Goal: Transaction & Acquisition: Purchase product/service

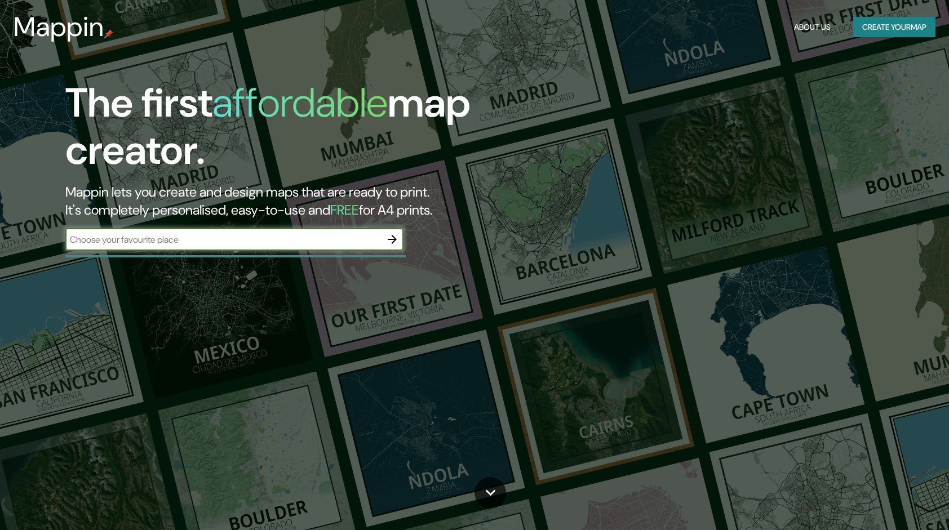
click at [249, 240] on input "text" at bounding box center [223, 239] width 316 height 13
type input "santi"
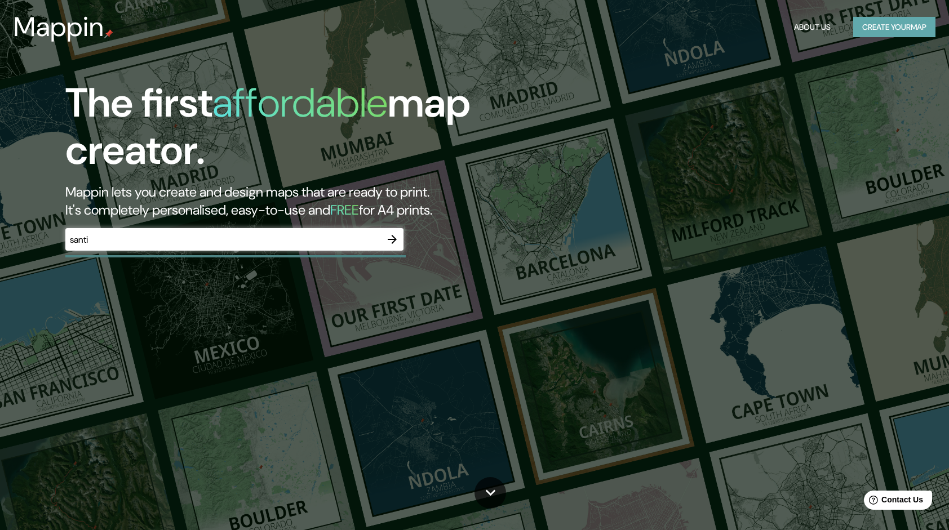
click at [905, 24] on button "Create your map" at bounding box center [894, 27] width 82 height 21
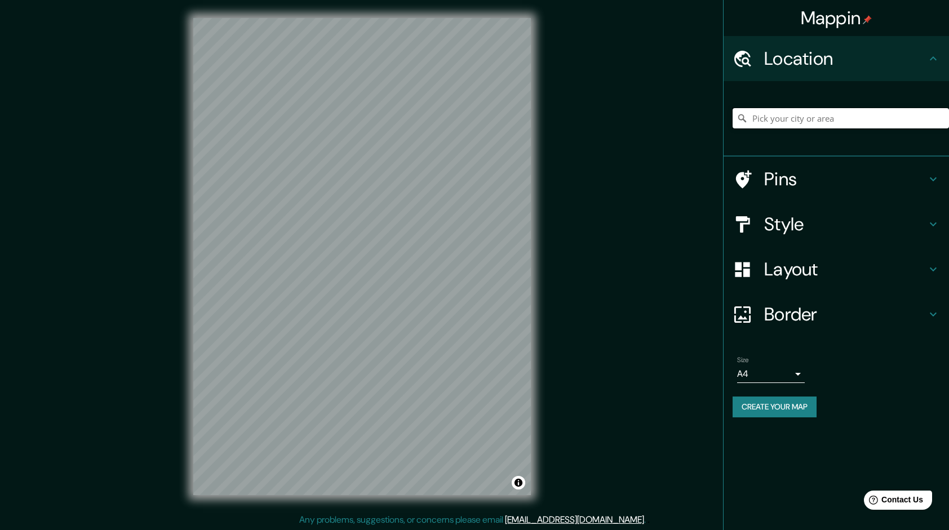
click at [810, 118] on input "Pick your city or area" at bounding box center [841, 118] width 216 height 20
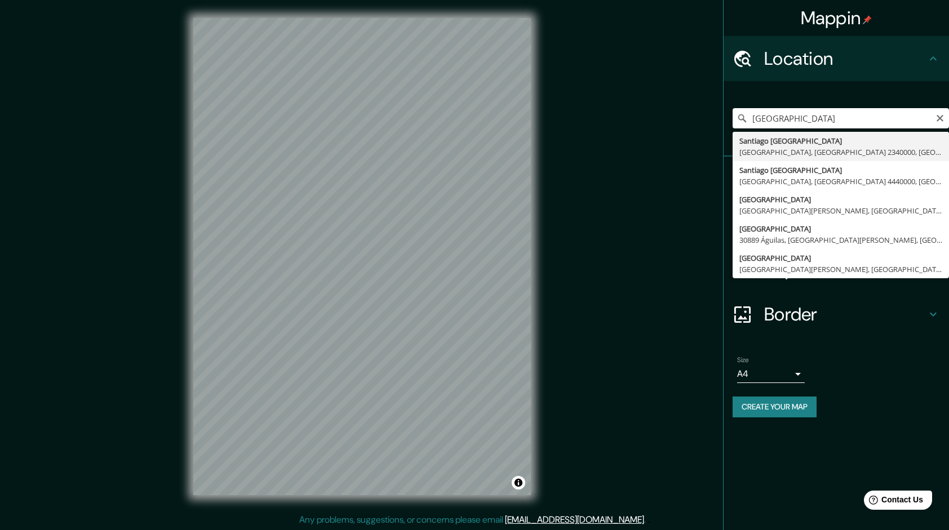
type input "[GEOGRAPHIC_DATA], [GEOGRAPHIC_DATA], [GEOGRAPHIC_DATA] 2340000, [GEOGRAPHIC_DA…"
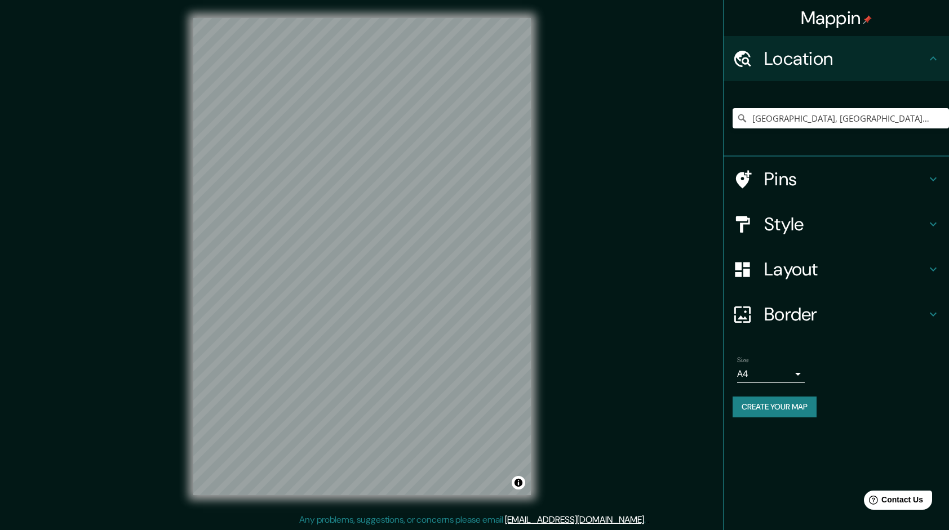
click at [764, 170] on h4 "Pins" at bounding box center [845, 179] width 162 height 23
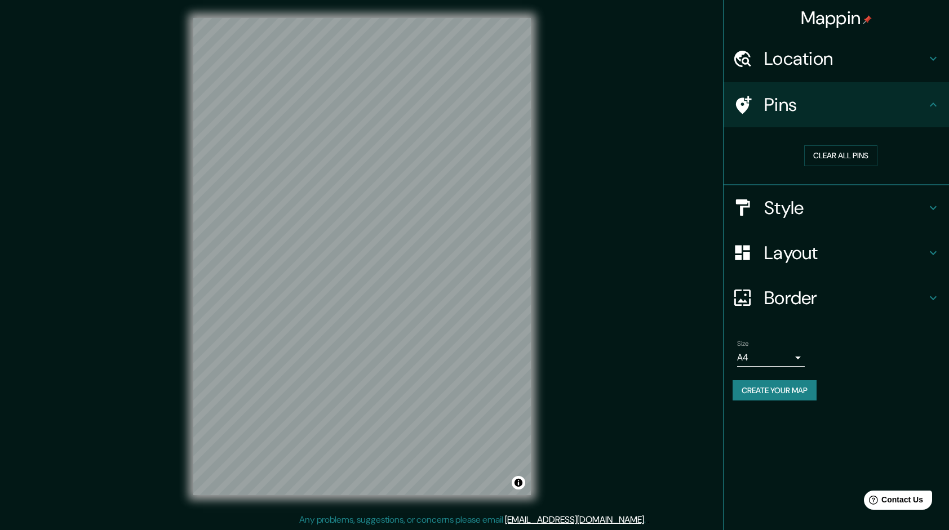
click at [924, 114] on h4 "Pins" at bounding box center [845, 105] width 162 height 23
click at [879, 206] on h4 "Style" at bounding box center [845, 208] width 162 height 23
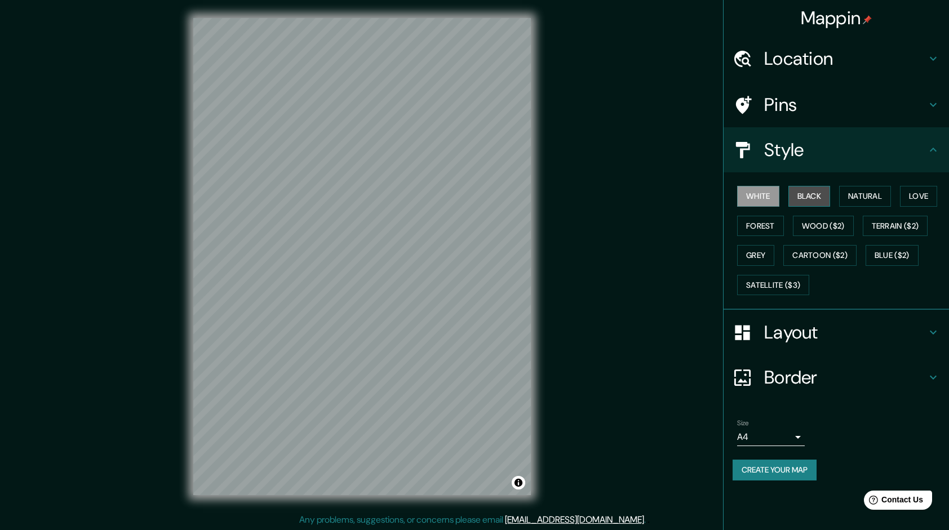
click at [814, 202] on button "Black" at bounding box center [809, 196] width 42 height 21
click at [876, 197] on button "Natural" at bounding box center [865, 196] width 52 height 21
drag, startPoint x: 827, startPoint y: 193, endPoint x: 819, endPoint y: 191, distance: 8.1
click at [828, 196] on button "Black" at bounding box center [809, 196] width 42 height 21
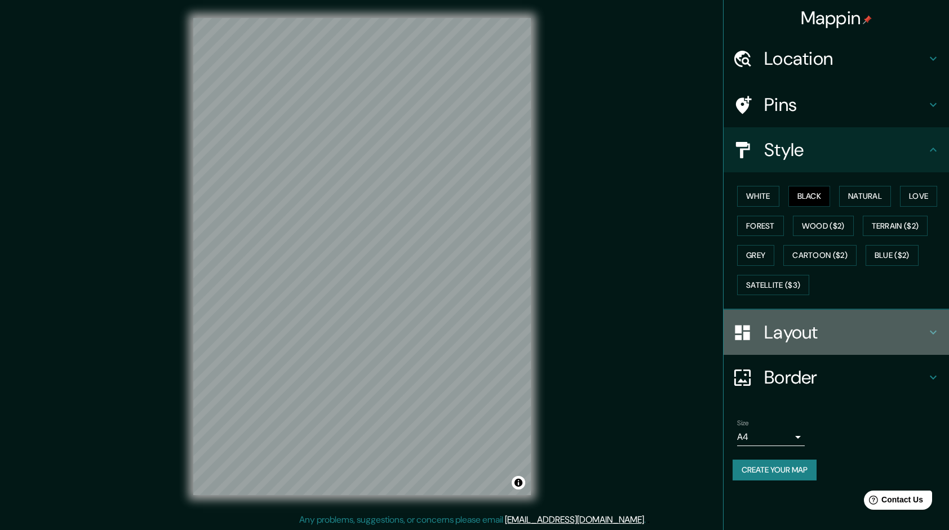
click at [847, 321] on h4 "Layout" at bounding box center [845, 332] width 162 height 23
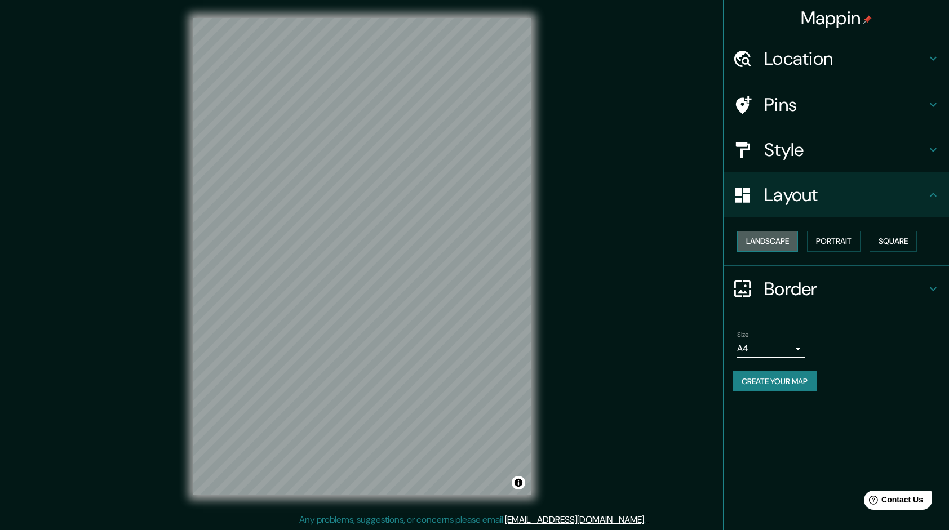
click at [787, 245] on button "Landscape" at bounding box center [767, 241] width 61 height 21
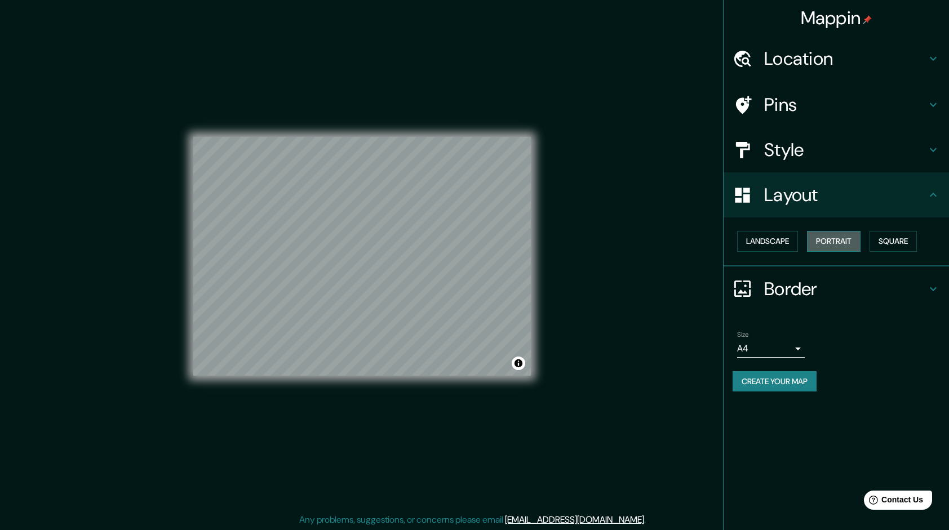
click at [825, 245] on button "Portrait" at bounding box center [834, 241] width 54 height 21
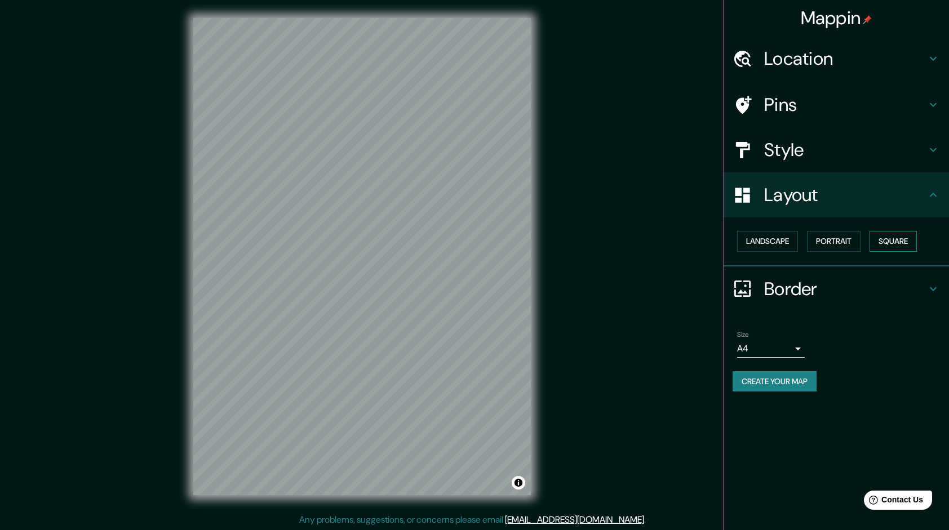
click at [890, 250] on button "Square" at bounding box center [893, 241] width 47 height 21
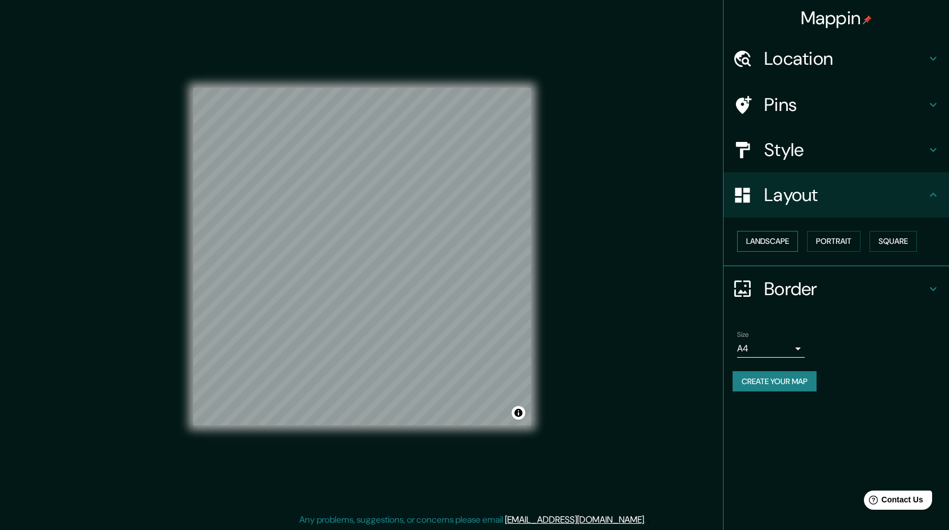
click at [784, 245] on button "Landscape" at bounding box center [767, 241] width 61 height 21
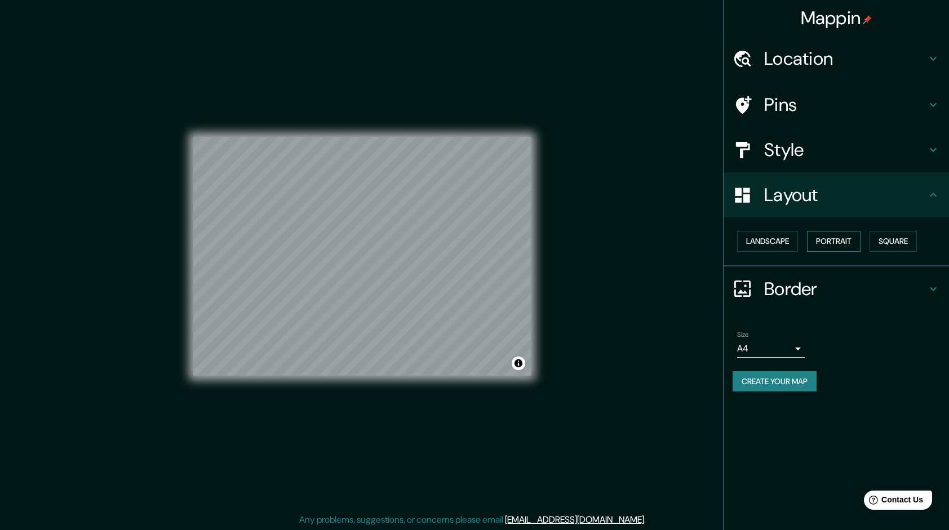
click at [854, 248] on button "Portrait" at bounding box center [834, 241] width 54 height 21
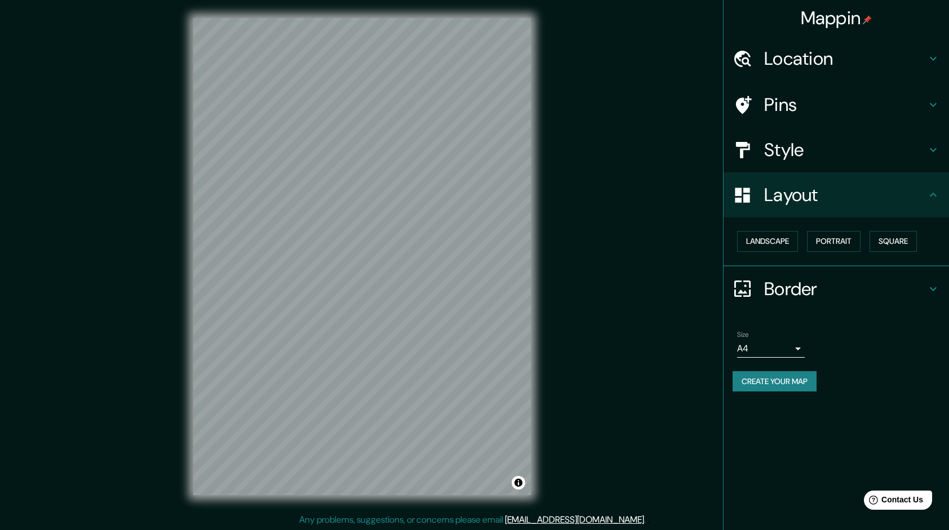
click at [819, 287] on h4 "Border" at bounding box center [845, 289] width 162 height 23
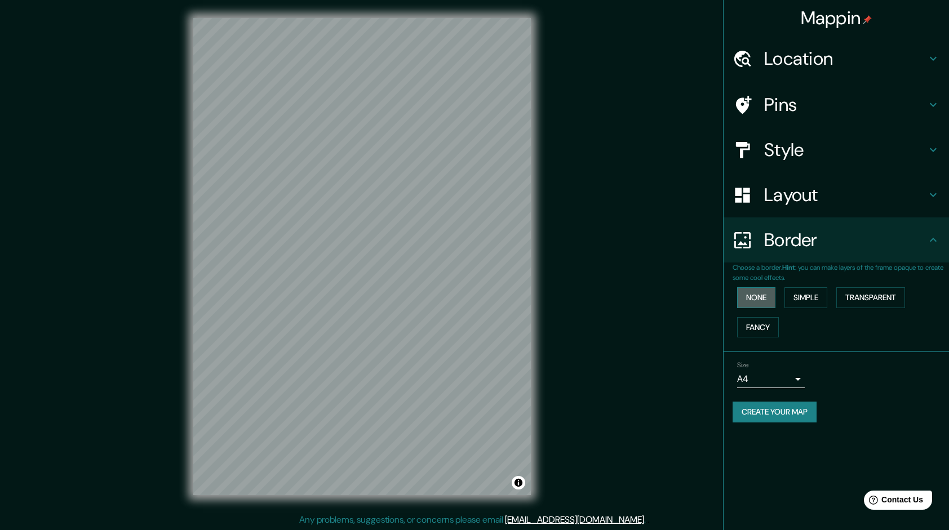
click at [757, 302] on button "None" at bounding box center [756, 297] width 38 height 21
click at [825, 304] on button "Simple" at bounding box center [806, 297] width 43 height 21
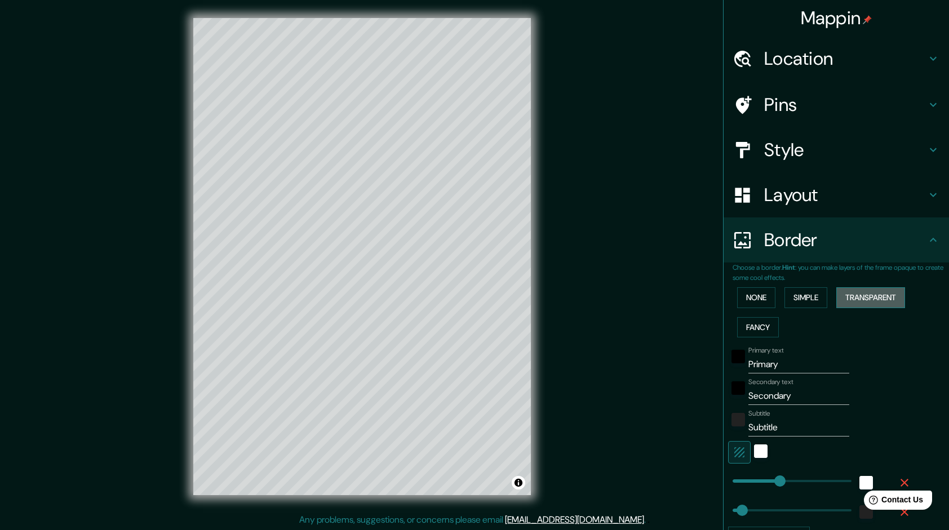
click at [870, 300] on button "Transparent" at bounding box center [870, 297] width 69 height 21
click at [748, 326] on button "Fancy" at bounding box center [758, 327] width 42 height 21
click at [754, 296] on button "None" at bounding box center [756, 297] width 38 height 21
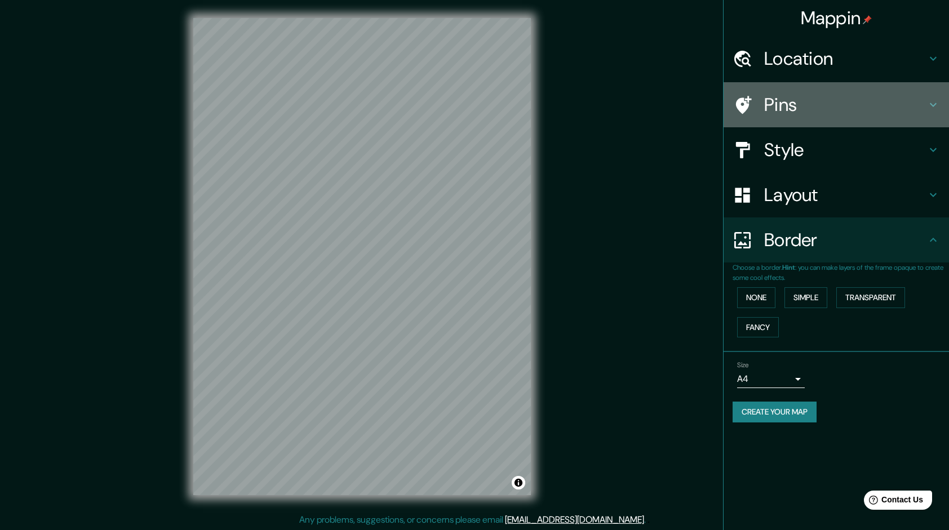
click at [817, 108] on h4 "Pins" at bounding box center [845, 105] width 162 height 23
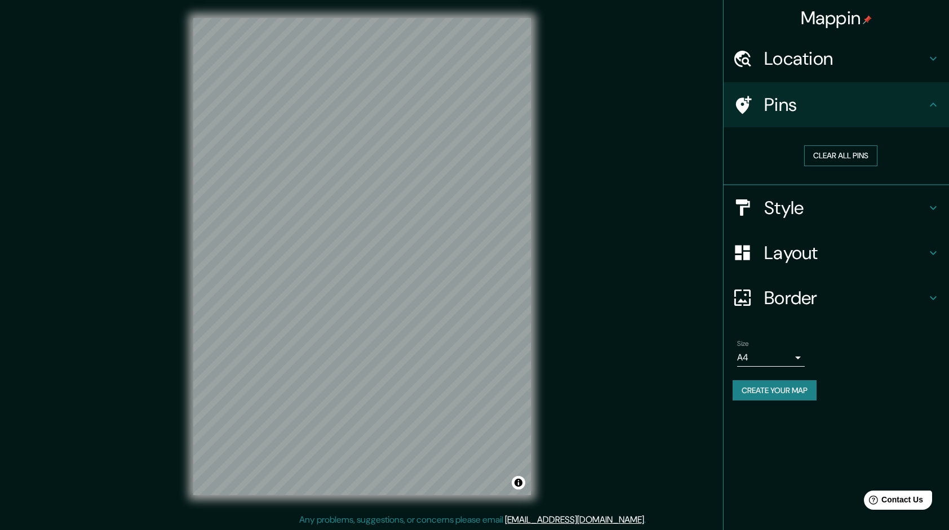
click at [834, 153] on button "Clear all pins" at bounding box center [840, 155] width 73 height 21
click at [853, 160] on button "Clear all pins" at bounding box center [840, 155] width 73 height 21
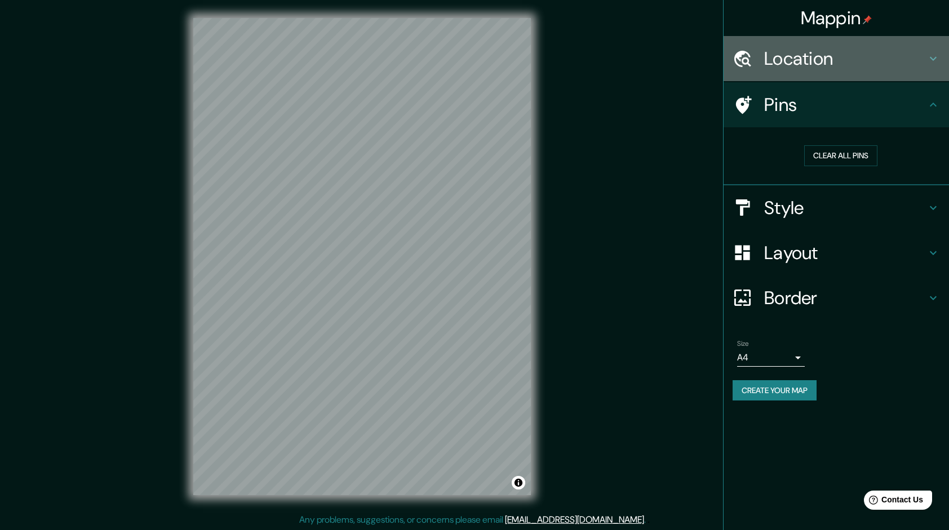
click at [830, 69] on h4 "Location" at bounding box center [845, 58] width 162 height 23
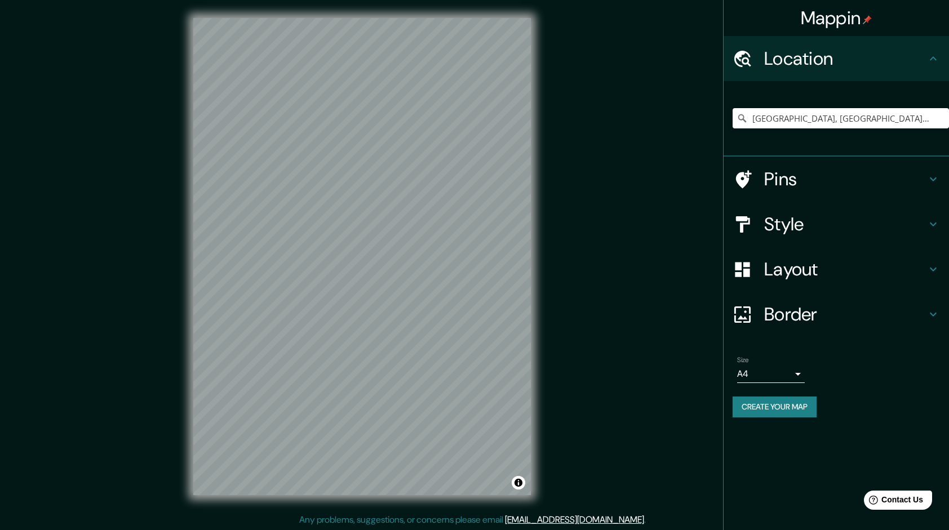
click at [830, 227] on h4 "Style" at bounding box center [845, 224] width 162 height 23
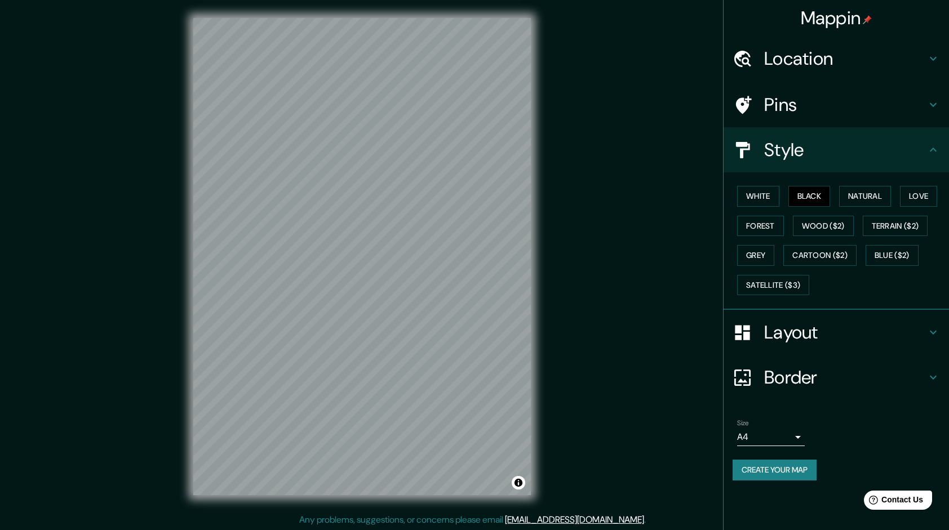
click at [595, 317] on div "Mappin Location [GEOGRAPHIC_DATA], [GEOGRAPHIC_DATA], [GEOGRAPHIC_DATA] 2340000…" at bounding box center [474, 265] width 949 height 531
